Goal: Information Seeking & Learning: Learn about a topic

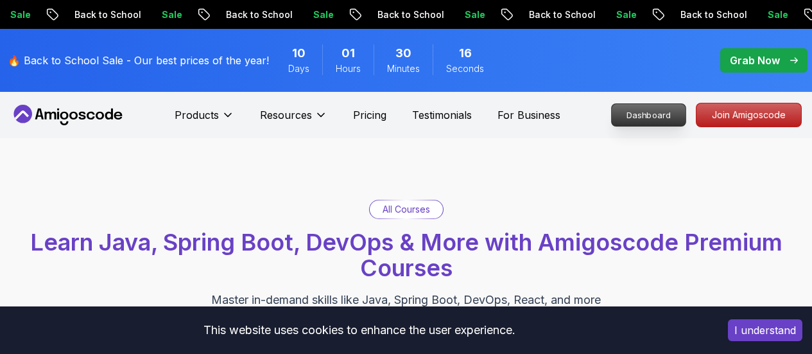
click at [664, 123] on p "Dashboard" at bounding box center [649, 115] width 74 height 22
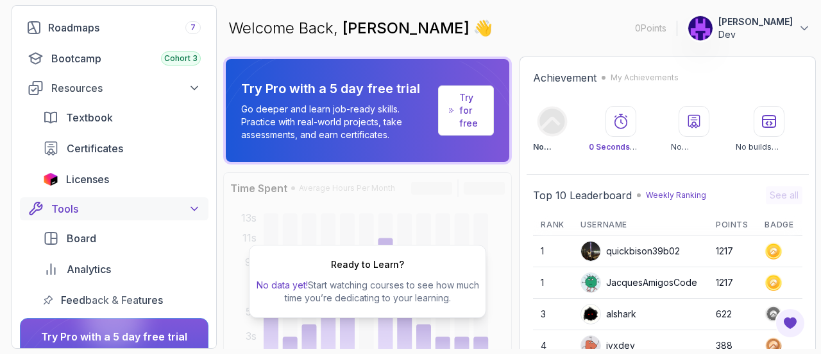
scroll to position [128, 0]
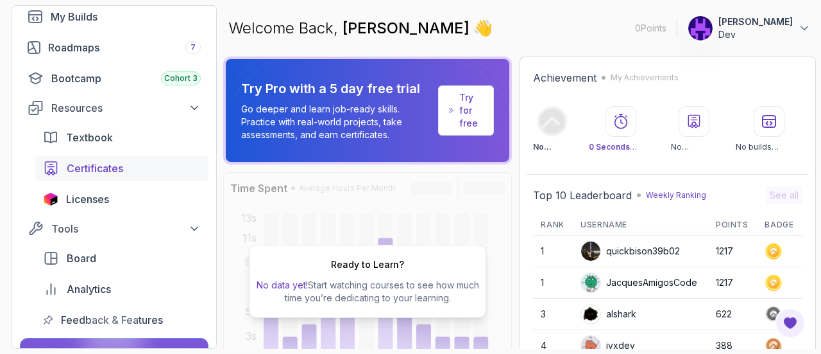
click at [119, 172] on span "Certificates" at bounding box center [95, 167] width 56 height 15
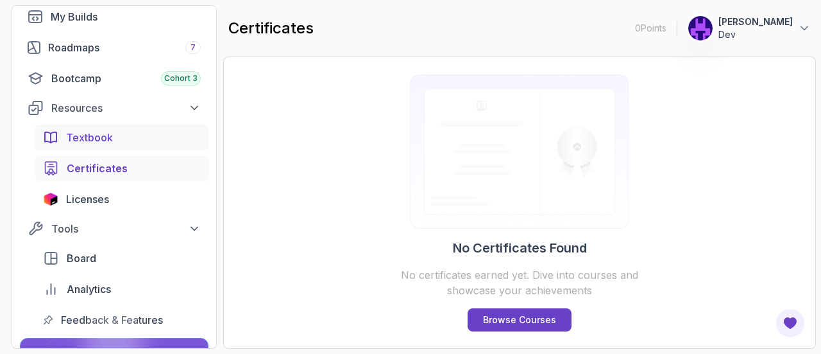
click at [110, 136] on span "Textbook" at bounding box center [89, 137] width 47 height 15
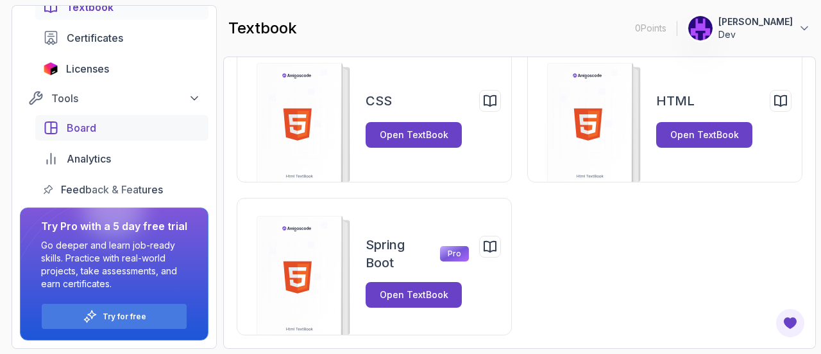
scroll to position [66, 0]
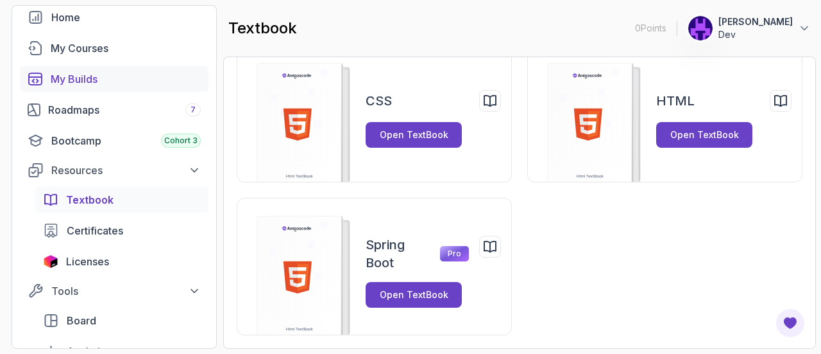
click at [101, 85] on div "My Builds" at bounding box center [126, 78] width 150 height 15
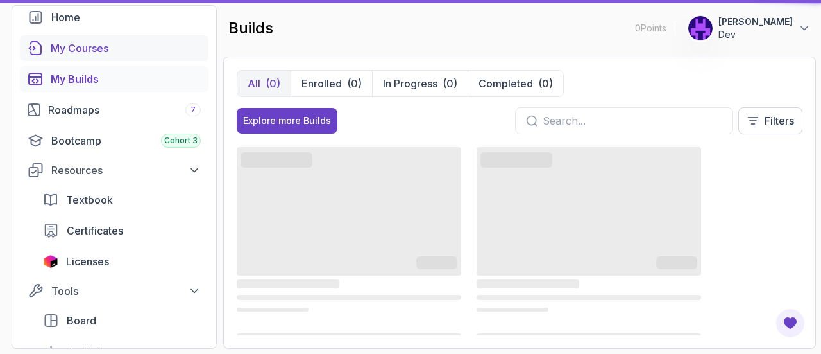
click at [105, 54] on div "My Courses" at bounding box center [126, 47] width 150 height 15
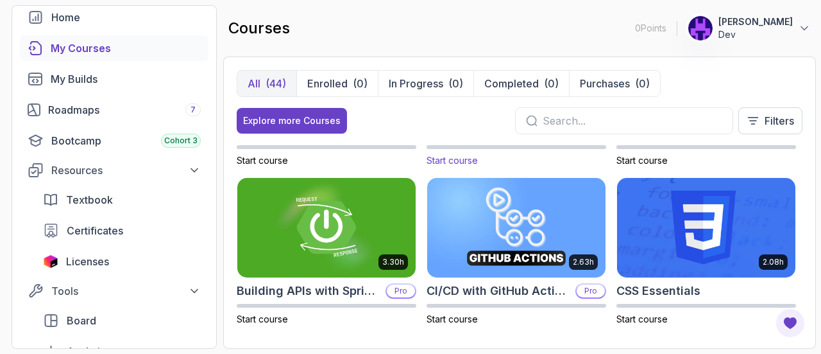
scroll to position [64, 0]
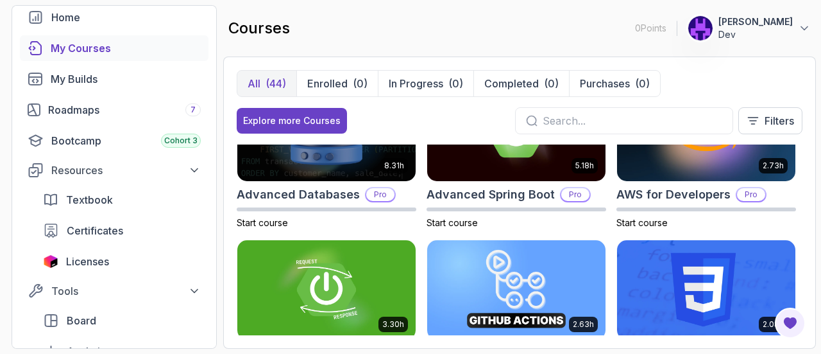
click at [595, 123] on input "text" at bounding box center [633, 120] width 180 height 15
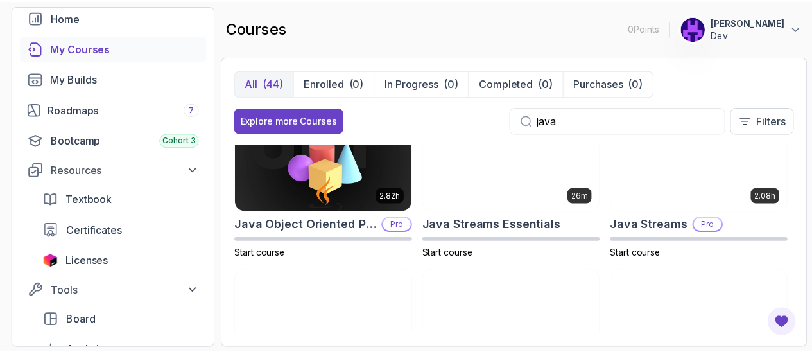
scroll to position [288, 0]
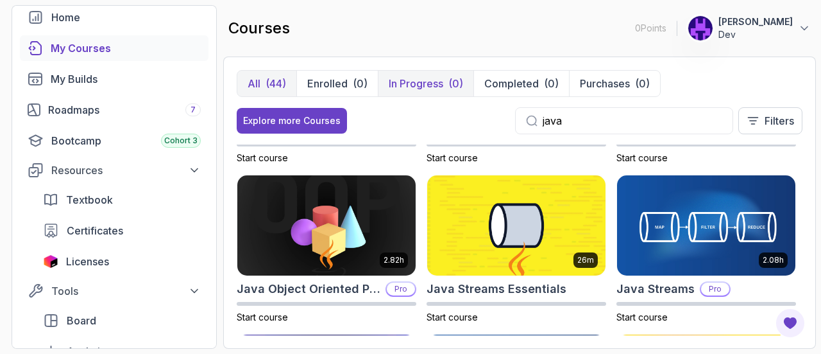
type input "java"
click at [408, 79] on p "In Progress" at bounding box center [416, 83] width 55 height 15
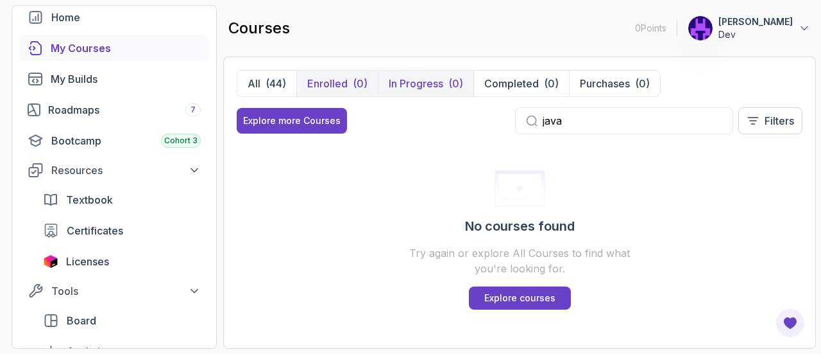
click at [336, 78] on p "Enrolled" at bounding box center [327, 83] width 40 height 15
drag, startPoint x: 591, startPoint y: 110, endPoint x: 508, endPoint y: 111, distance: 82.8
click at [508, 111] on div "Explore more Courses java Filters" at bounding box center [520, 120] width 566 height 27
drag, startPoint x: 578, startPoint y: 121, endPoint x: 525, endPoint y: 121, distance: 52.6
click at [525, 121] on div "java" at bounding box center [624, 120] width 218 height 27
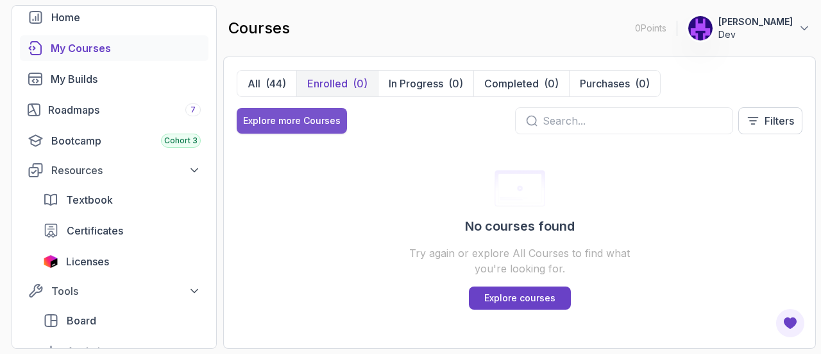
click at [276, 123] on div "Explore more Courses" at bounding box center [292, 120] width 98 height 13
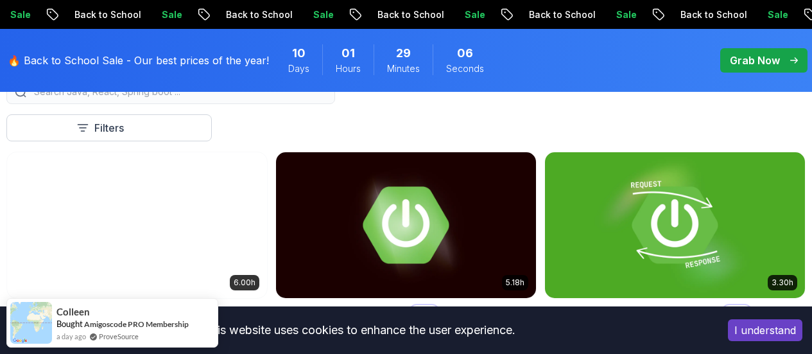
scroll to position [449, 0]
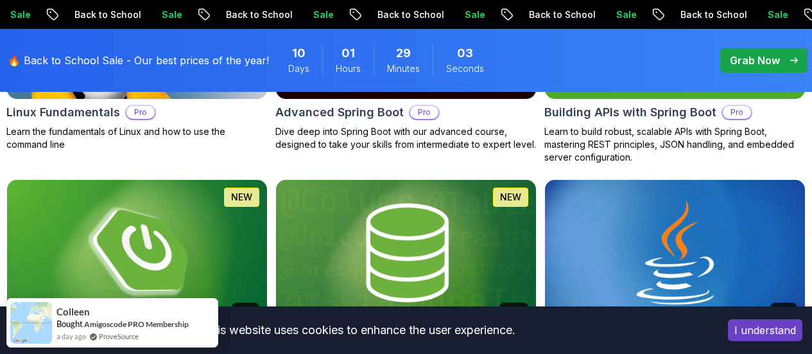
scroll to position [642, 0]
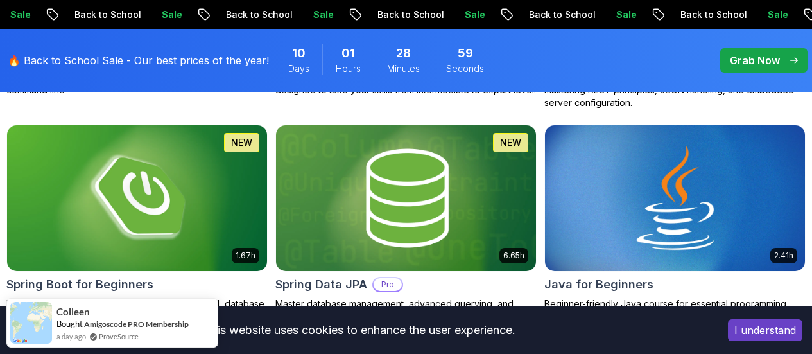
click at [0, 0] on p "Nelson Djalo" at bounding box center [0, 0] width 0 height 0
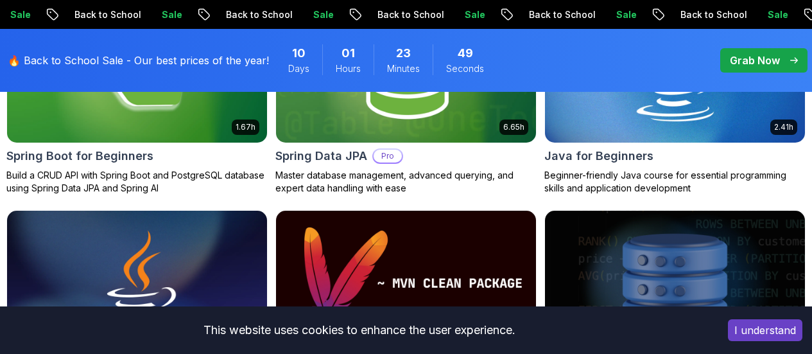
click at [774, 56] on p "Grab Now" at bounding box center [755, 60] width 50 height 15
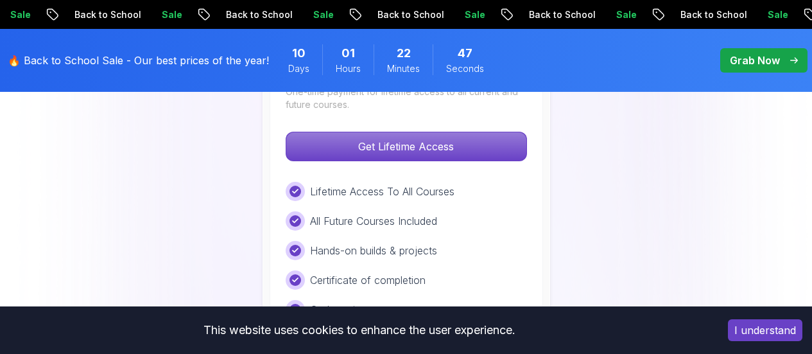
scroll to position [1027, 0]
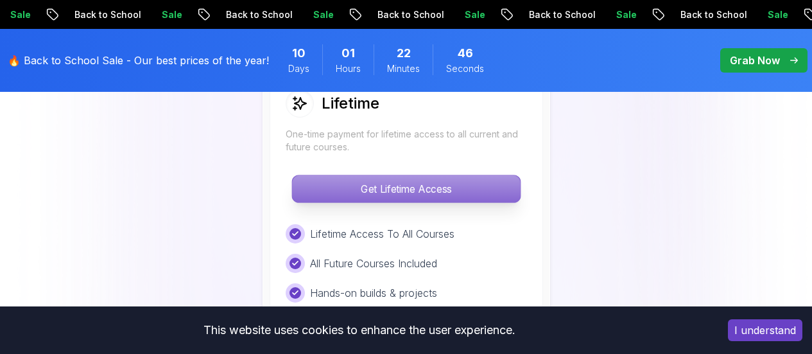
click at [392, 199] on p "Get Lifetime Access" at bounding box center [406, 188] width 228 height 27
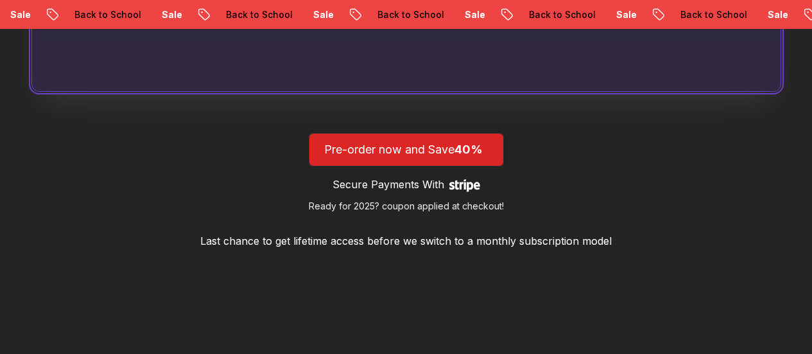
scroll to position [1219, 0]
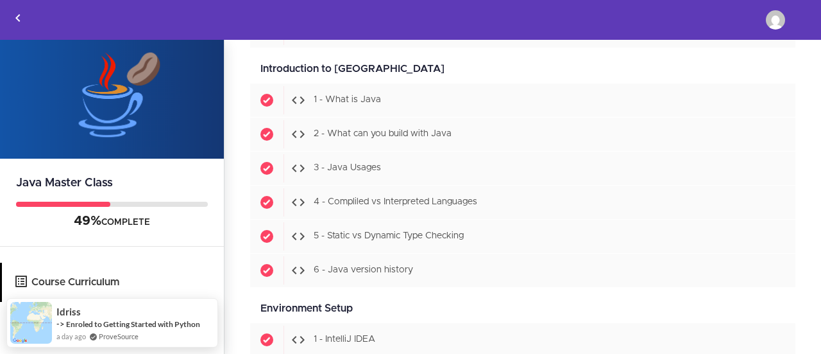
scroll to position [321, 0]
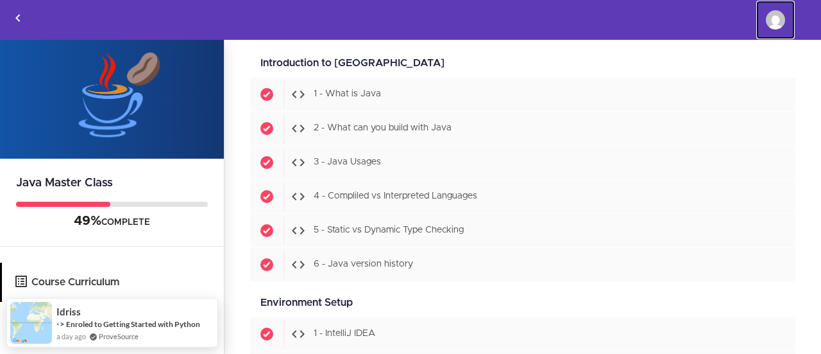
click at [778, 21] on img at bounding box center [775, 19] width 19 height 19
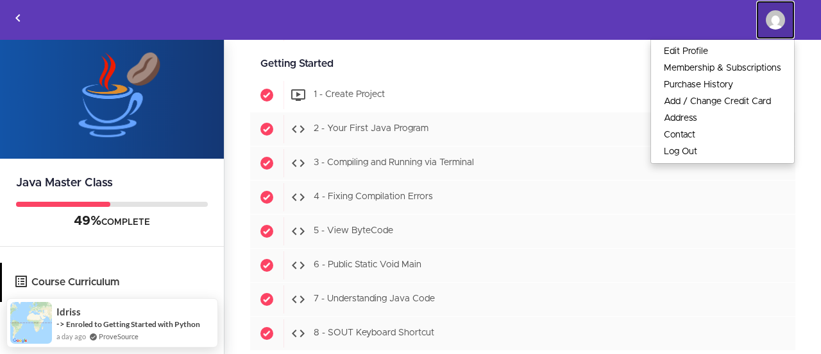
scroll to position [1027, 0]
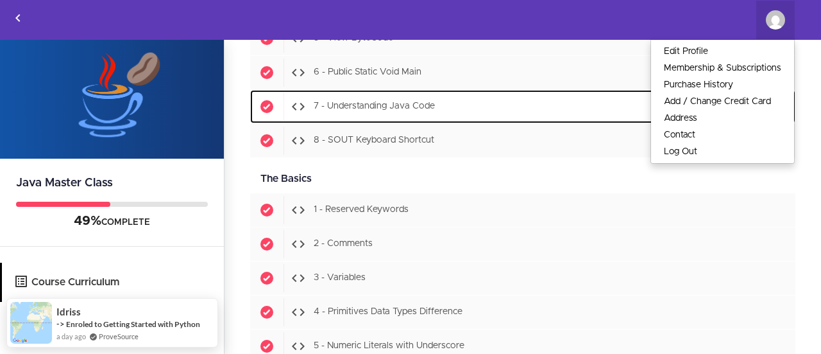
drag, startPoint x: 377, startPoint y: 111, endPoint x: 384, endPoint y: 109, distance: 7.3
click at [378, 111] on span "7 - Understanding Java Code" at bounding box center [374, 106] width 121 height 9
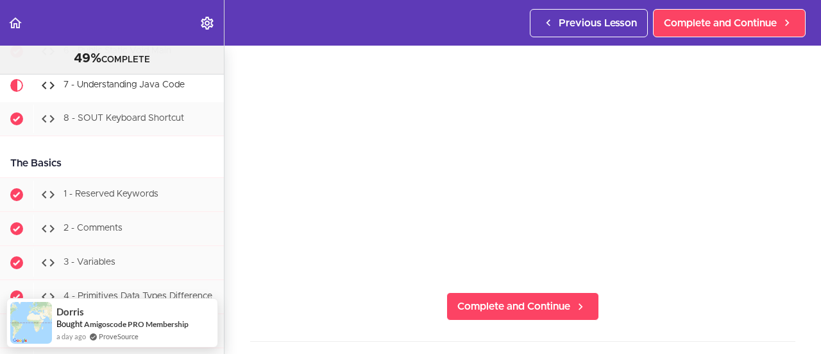
scroll to position [193, 0]
